Goal: Download file/media

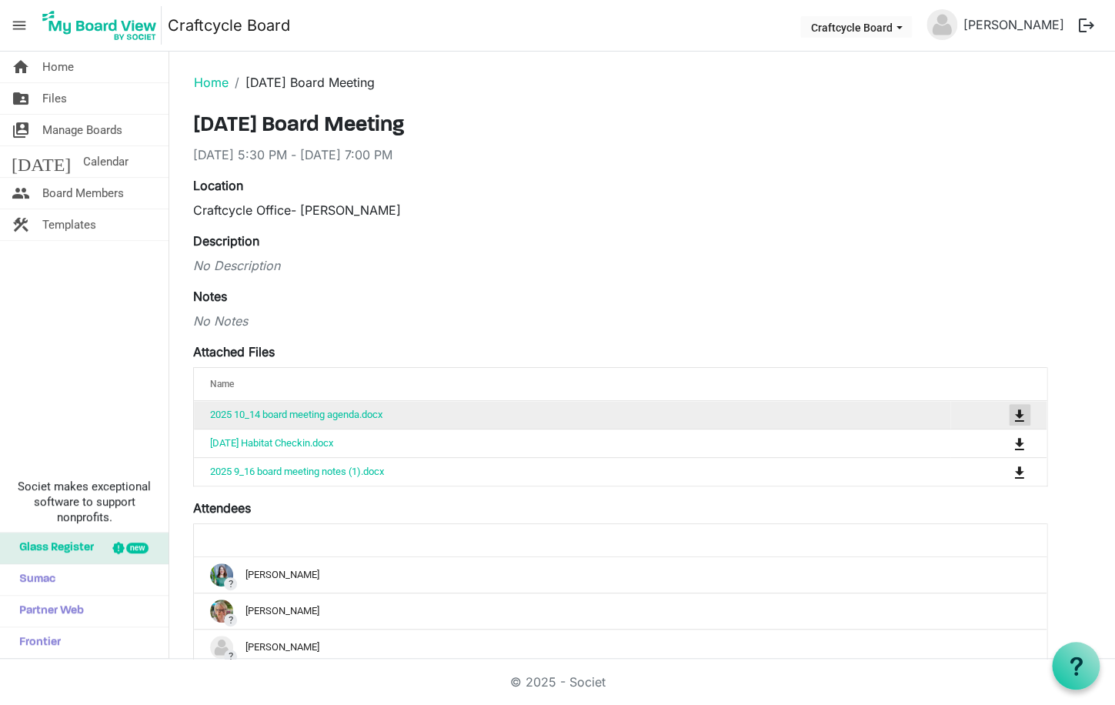
click at [1019, 413] on span "is Command column column header" at bounding box center [1019, 415] width 9 height 12
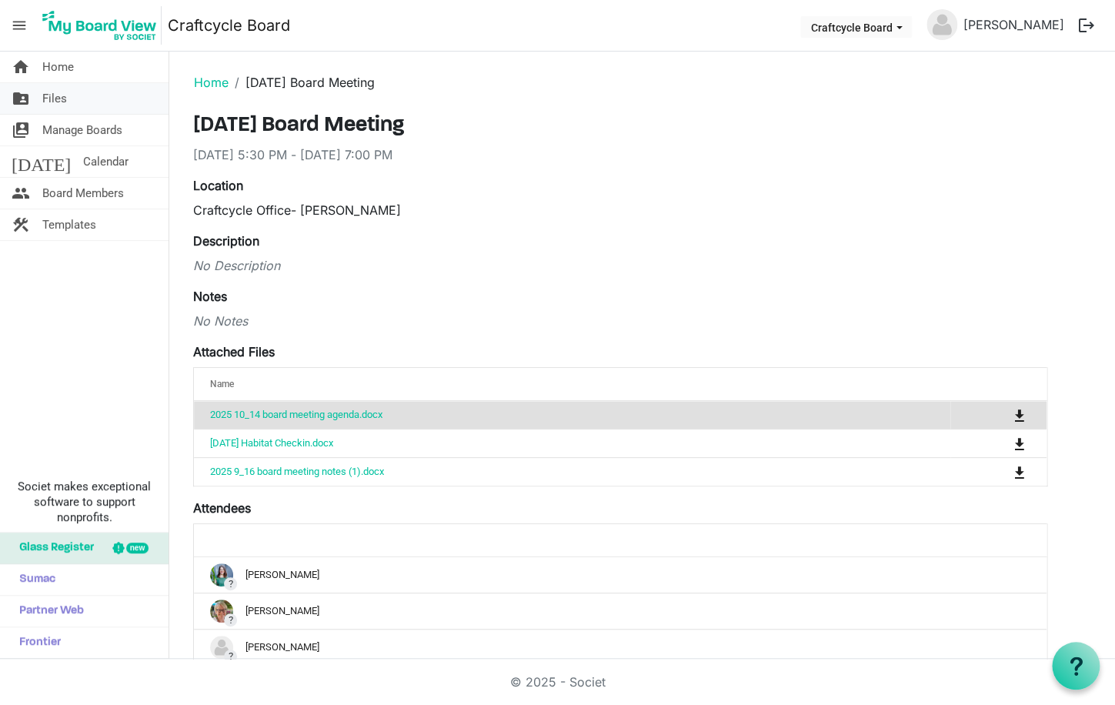
click at [64, 102] on span "Files" at bounding box center [54, 98] width 25 height 31
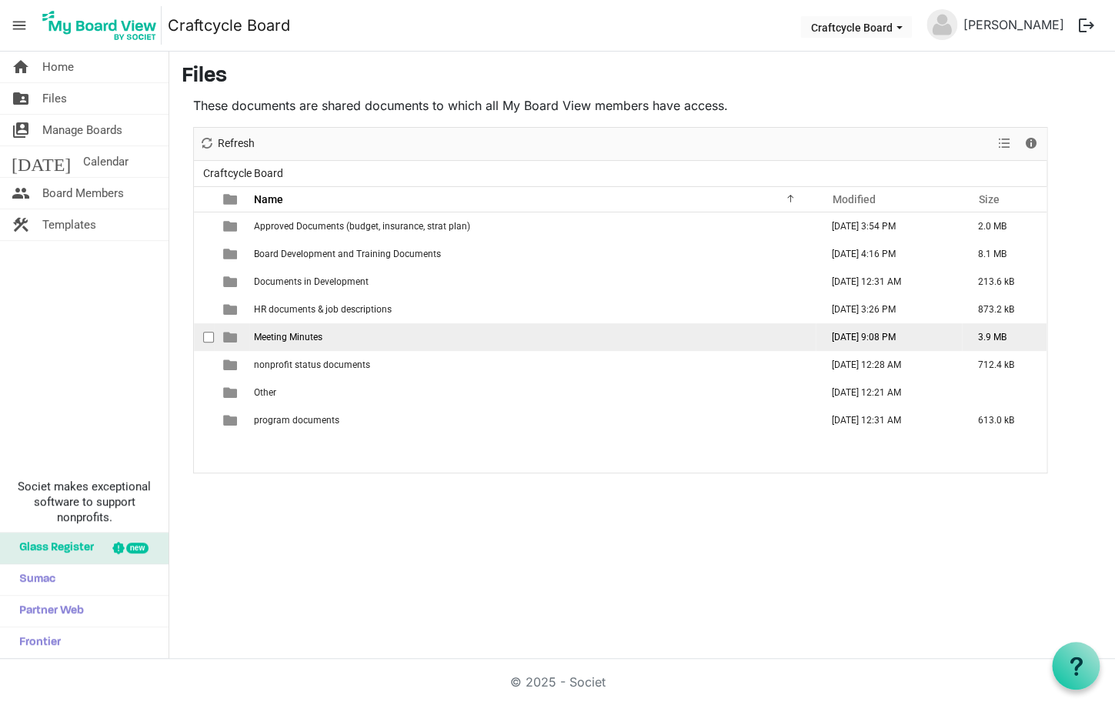
click at [274, 336] on span "Meeting Minutes" at bounding box center [288, 337] width 68 height 11
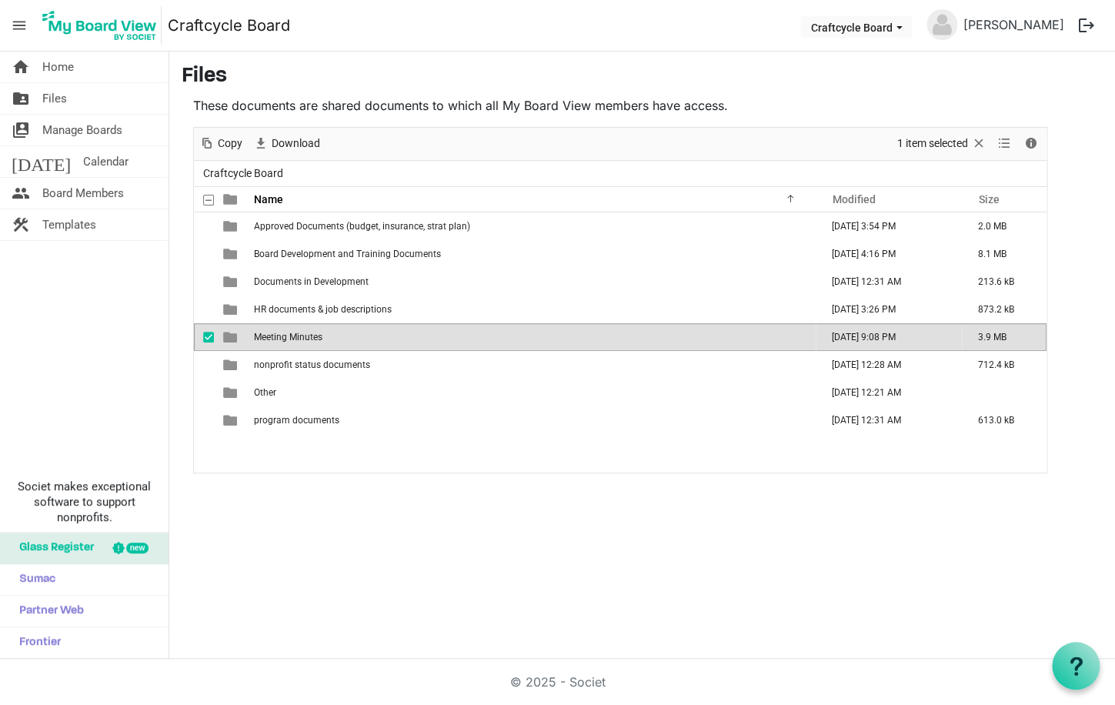
click at [274, 336] on span "Meeting Minutes" at bounding box center [288, 337] width 68 height 11
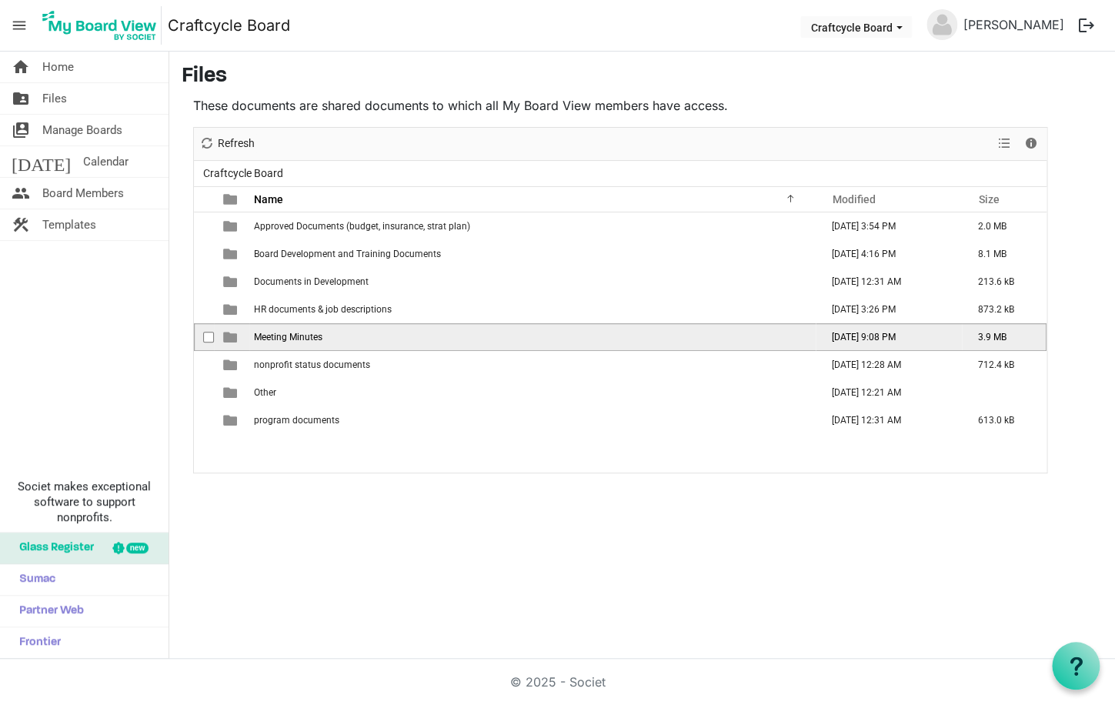
click at [274, 336] on span "Meeting Minutes" at bounding box center [288, 337] width 68 height 11
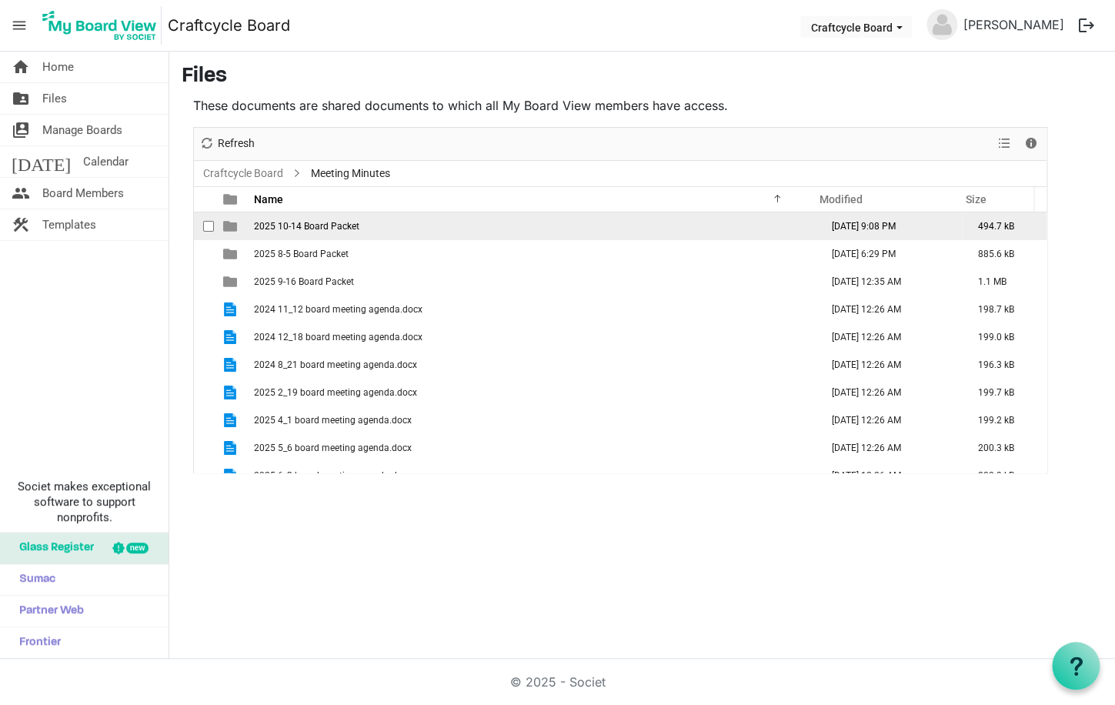
click at [356, 229] on span "2025 10-14 Board Packet" at bounding box center [306, 226] width 105 height 11
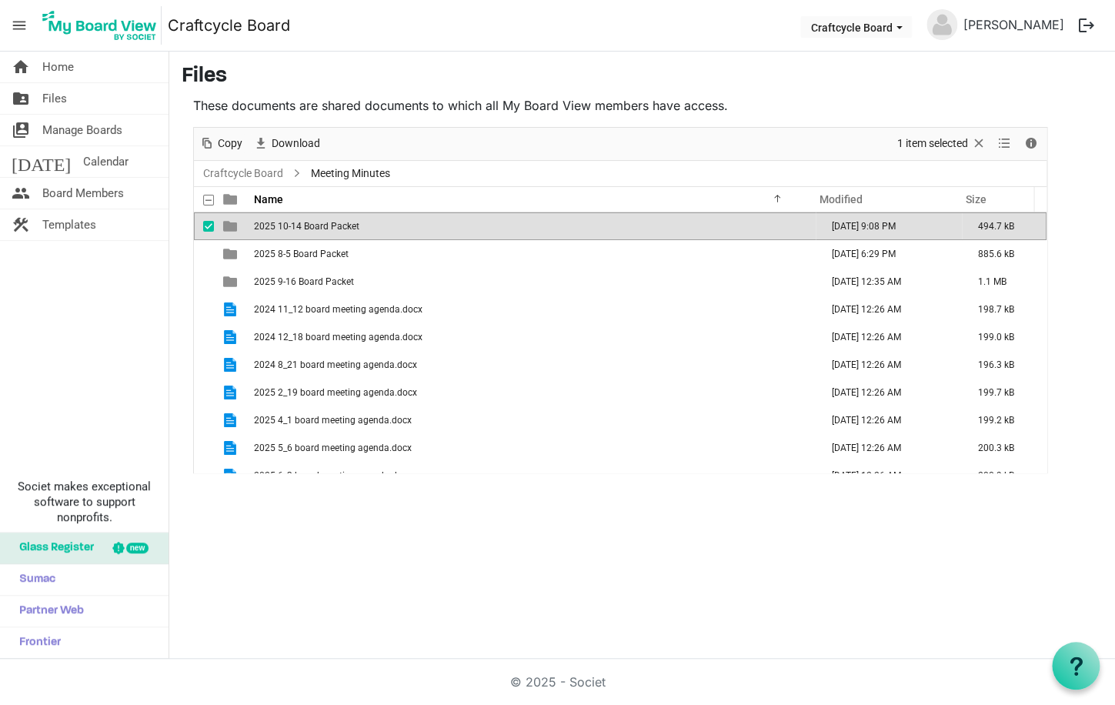
click at [344, 227] on span "2025 10-14 Board Packet" at bounding box center [306, 226] width 105 height 11
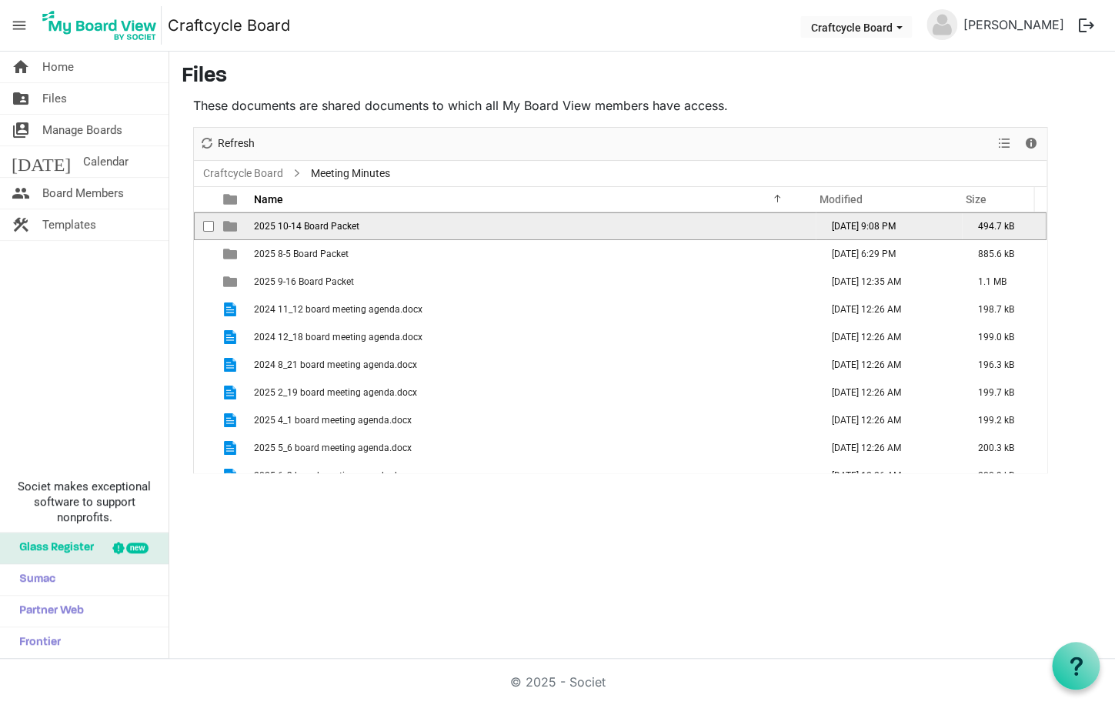
click at [344, 227] on span "2025 10-14 Board Packet" at bounding box center [306, 226] width 105 height 11
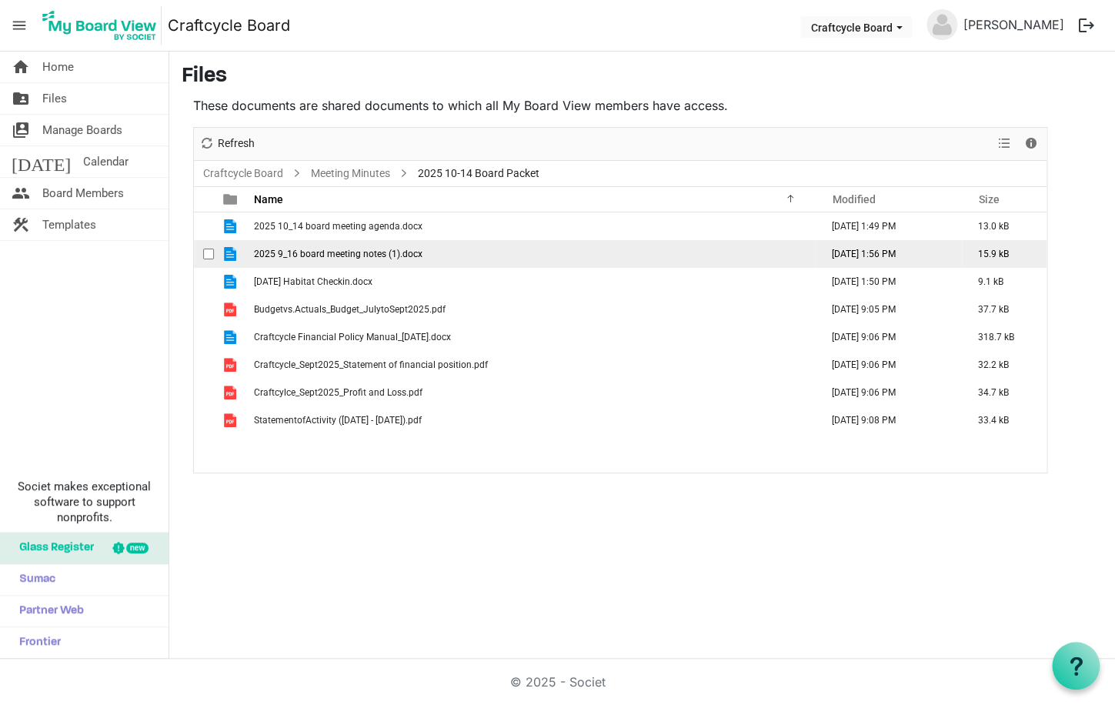
click at [332, 260] on td "2025 9_16 board meeting notes (1).docx" at bounding box center [532, 254] width 566 height 28
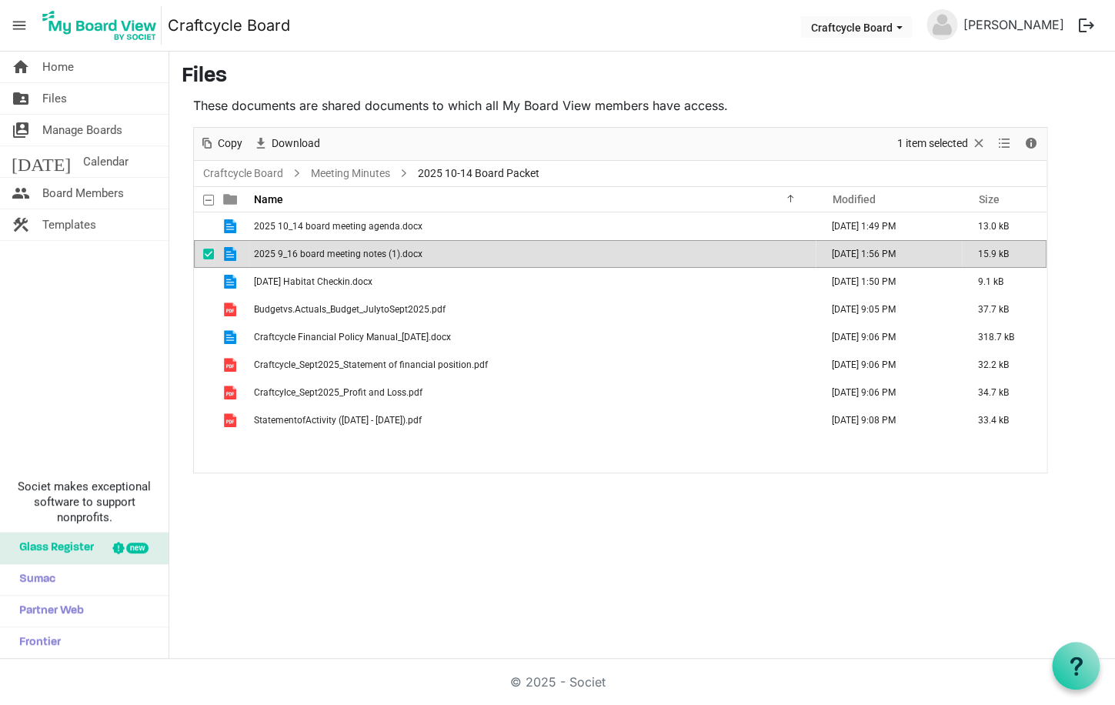
click at [317, 254] on span "2025 9_16 board meeting notes (1).docx" at bounding box center [338, 254] width 169 height 11
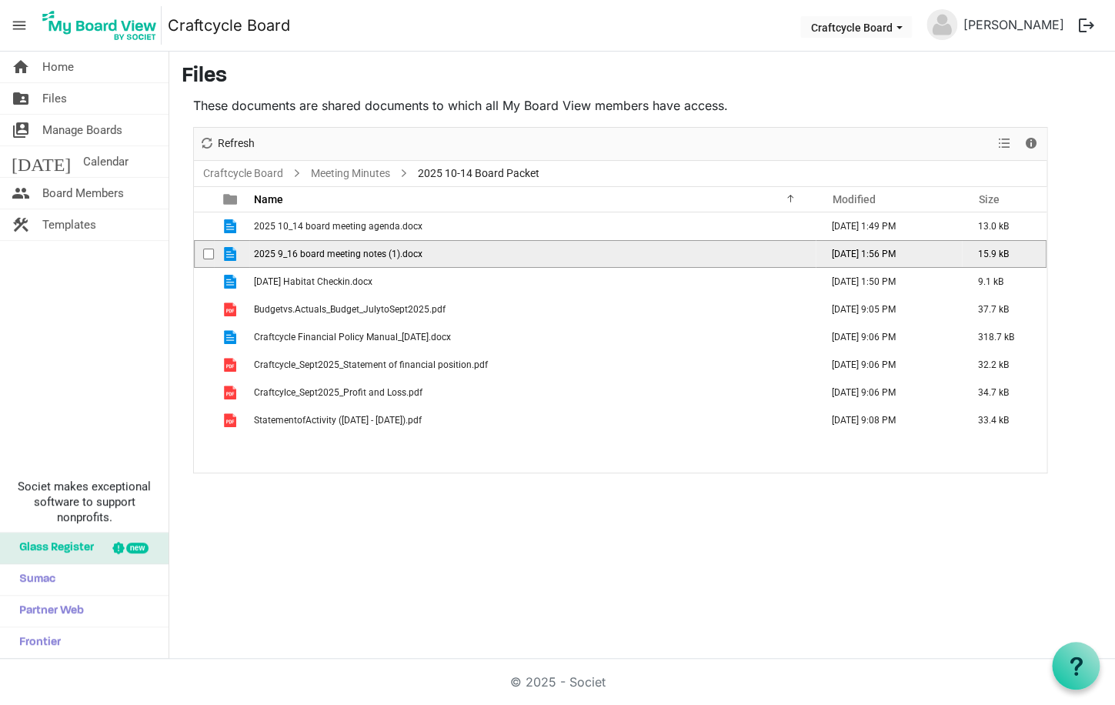
click at [317, 254] on span "2025 9_16 board meeting notes (1).docx" at bounding box center [338, 254] width 169 height 11
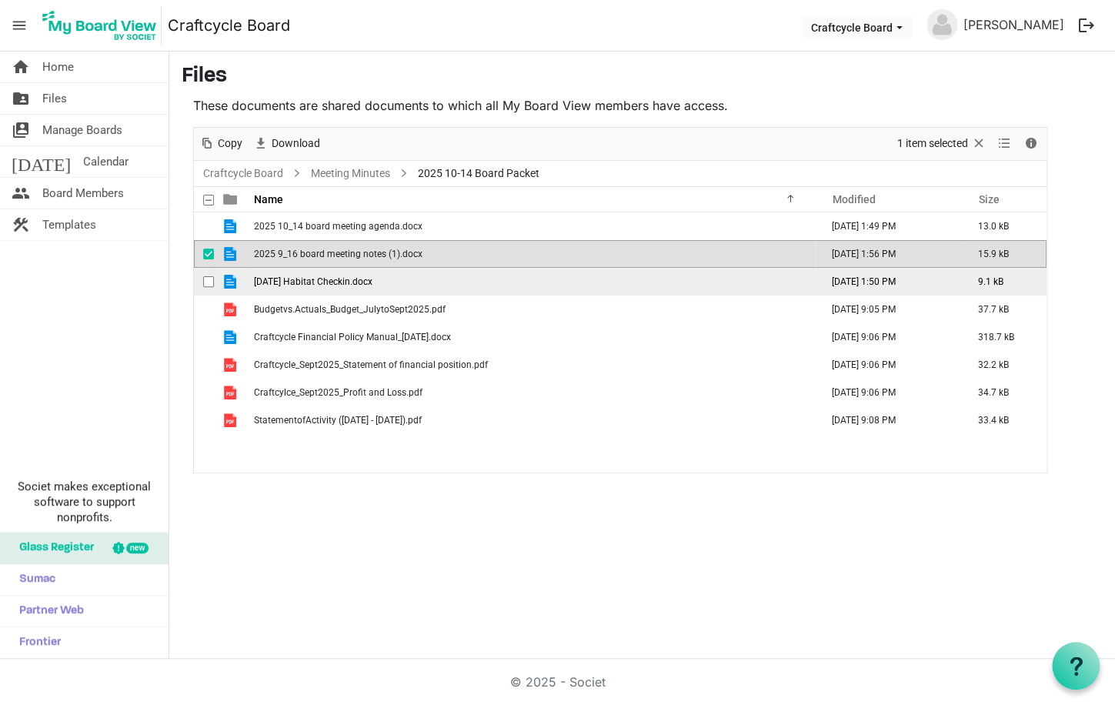
click at [297, 279] on span "[DATE] Habitat Checkin.docx" at bounding box center [313, 281] width 119 height 11
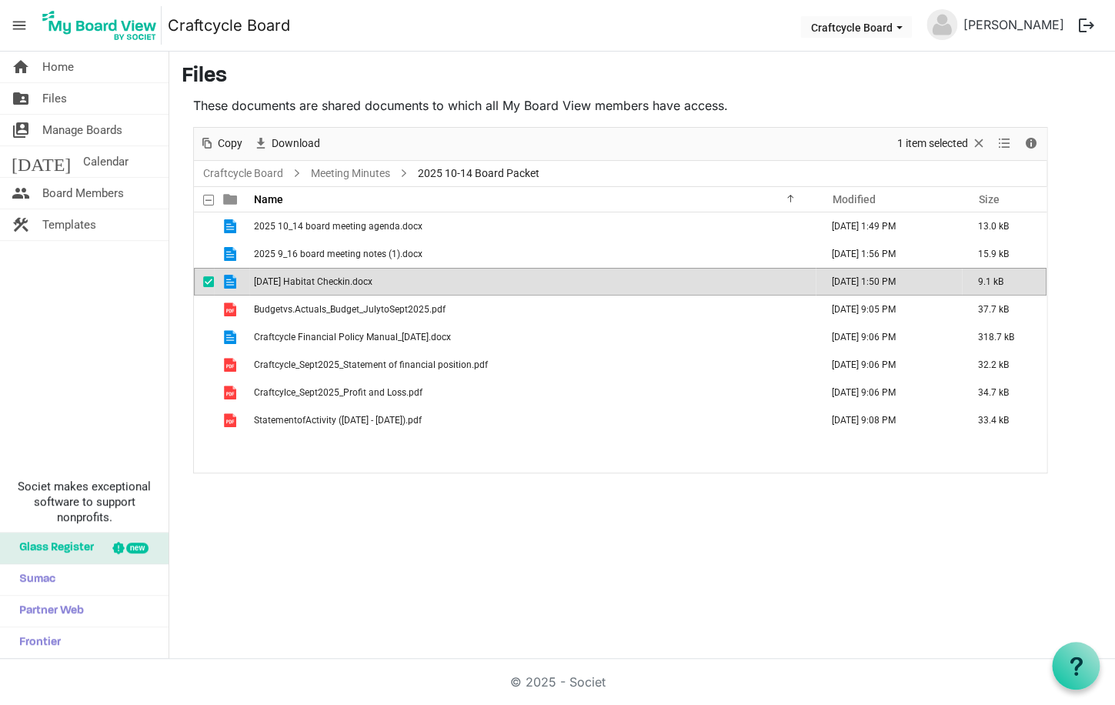
click at [297, 279] on span "[DATE] Habitat Checkin.docx" at bounding box center [313, 281] width 119 height 11
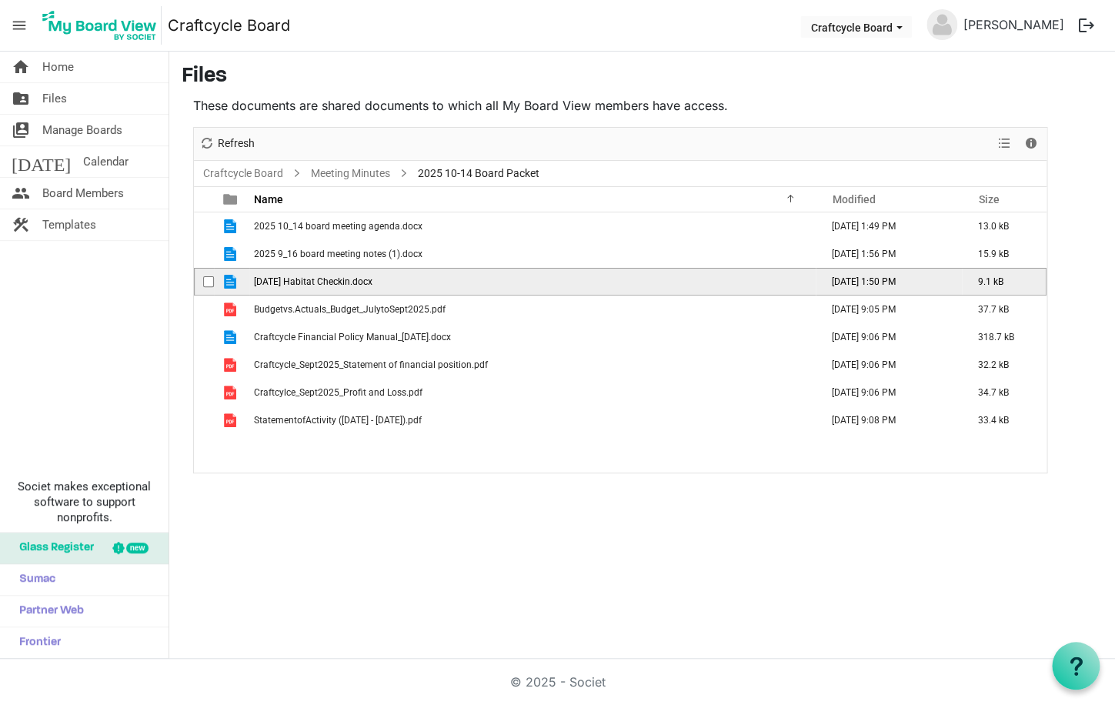
click at [297, 279] on span "[DATE] Habitat Checkin.docx" at bounding box center [313, 281] width 119 height 11
